Goal: Task Accomplishment & Management: Manage account settings

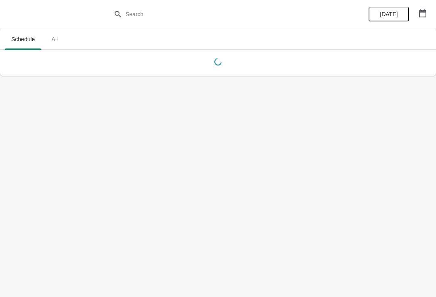
click at [422, 18] on button "button" at bounding box center [423, 13] width 15 height 15
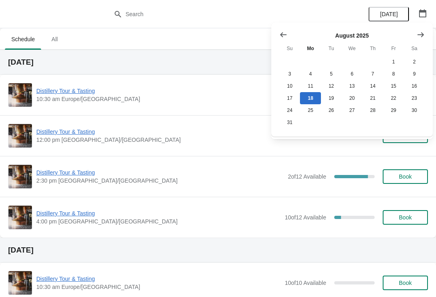
click at [421, 29] on button "Show next month, September 2025" at bounding box center [421, 34] width 15 height 15
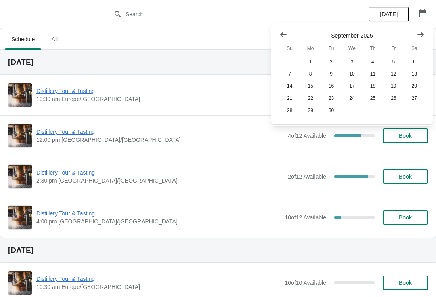
click at [423, 34] on icon "Show next month, October 2025" at bounding box center [421, 34] width 6 height 5
click at [285, 114] on button "26" at bounding box center [290, 110] width 21 height 12
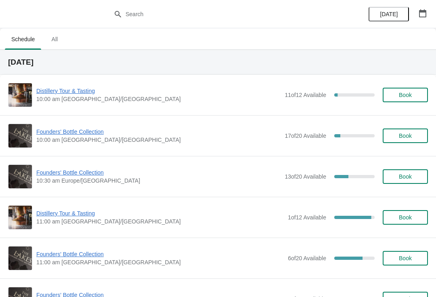
click at [53, 258] on span "Founders' Bottle Collection" at bounding box center [160, 254] width 248 height 8
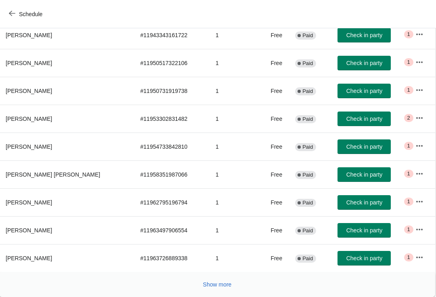
scroll to position [133, 0]
click at [209, 290] on button "Show more" at bounding box center [217, 284] width 35 height 15
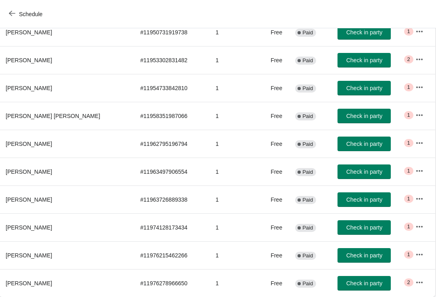
scroll to position [191, 0]
click at [416, 281] on icon "button" at bounding box center [420, 282] width 8 height 8
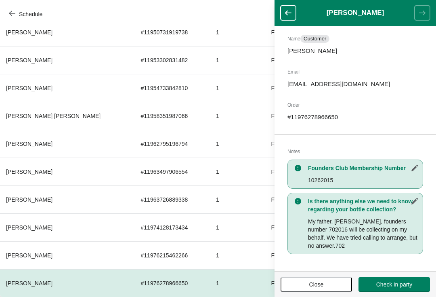
scroll to position [57, 0]
click at [417, 201] on icon "button" at bounding box center [415, 201] width 8 height 8
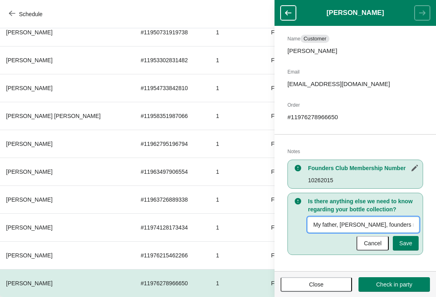
click at [398, 220] on input "My father, [PERSON_NAME], founders number 702016 will be collecting on my behal…" at bounding box center [363, 224] width 111 height 15
type input "My father, [PERSON_NAME], founders number 702016 will be collecting on my behal…"
click at [410, 236] on button "Save" at bounding box center [406, 243] width 26 height 15
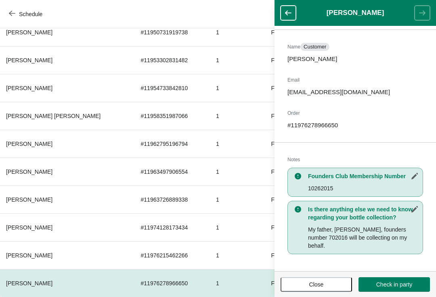
scroll to position [133, 0]
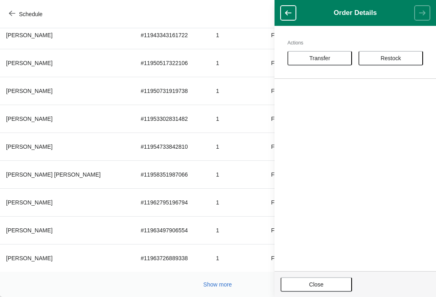
click at [315, 290] on button "Close" at bounding box center [317, 284] width 72 height 15
